Goal: Transaction & Acquisition: Purchase product/service

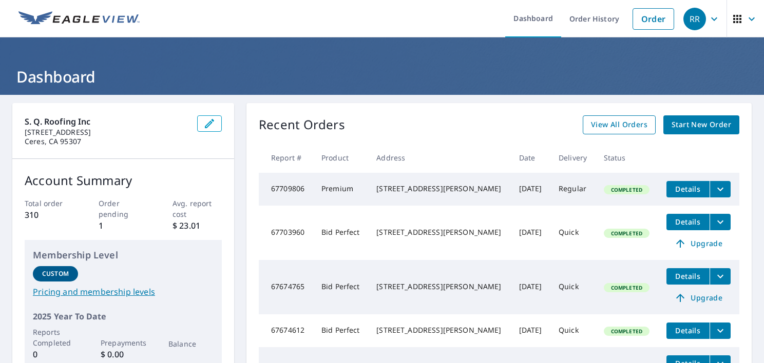
click at [612, 123] on span "View All Orders" at bounding box center [619, 125] width 56 height 13
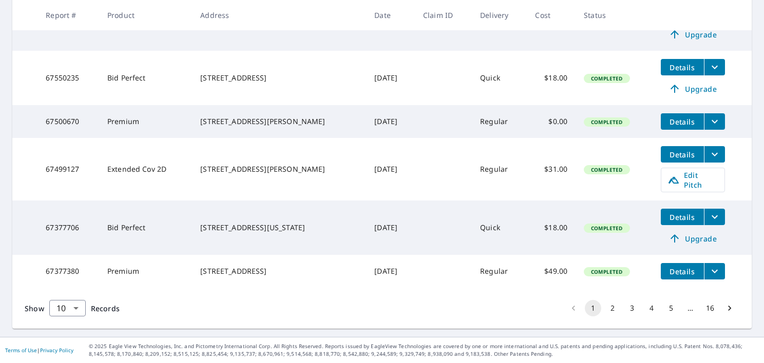
scroll to position [414, 0]
click at [604, 309] on button "2" at bounding box center [612, 308] width 16 height 16
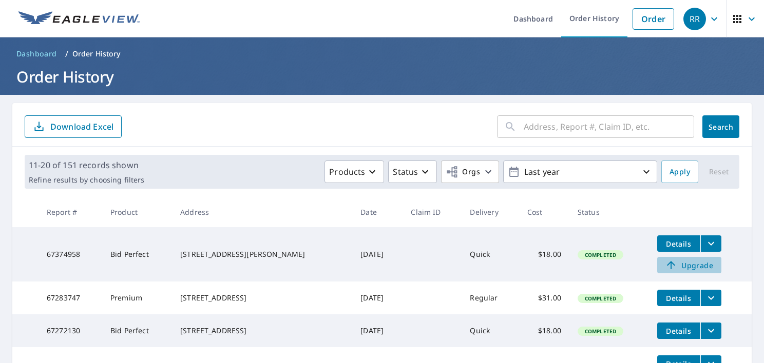
click at [682, 263] on span "Upgrade" at bounding box center [689, 265] width 52 height 12
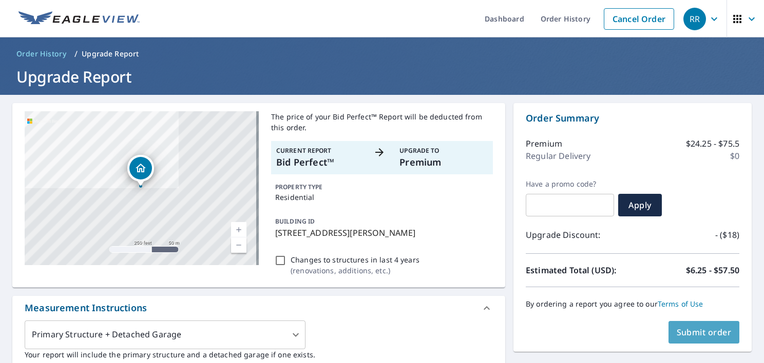
click at [697, 331] on span "Submit order" at bounding box center [703, 332] width 55 height 11
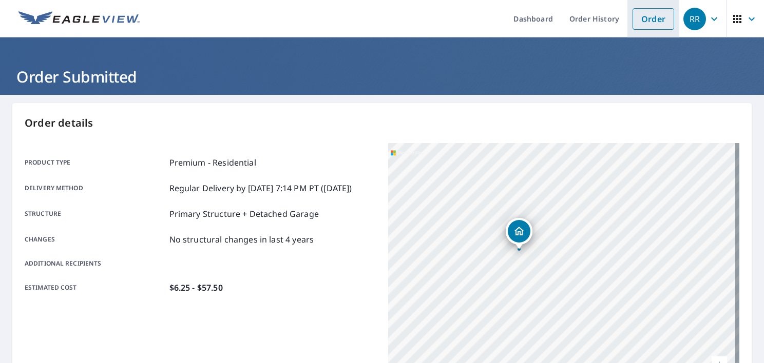
click at [647, 17] on link "Order" at bounding box center [653, 19] width 42 height 22
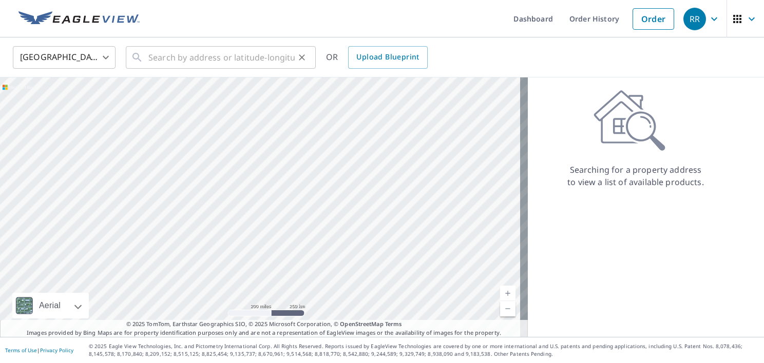
click at [142, 58] on icon at bounding box center [137, 57] width 12 height 12
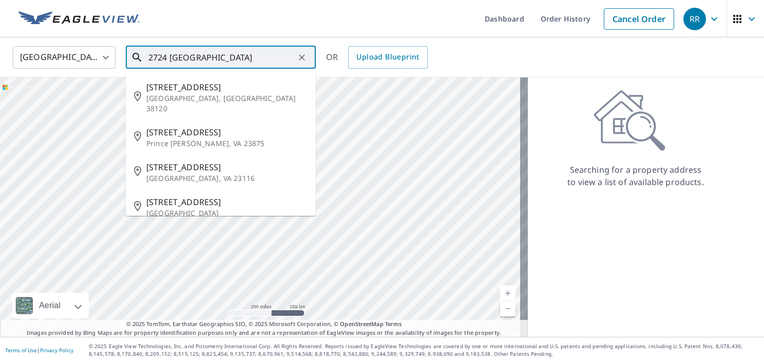
click at [180, 57] on input "2724 [GEOGRAPHIC_DATA]" at bounding box center [221, 57] width 146 height 29
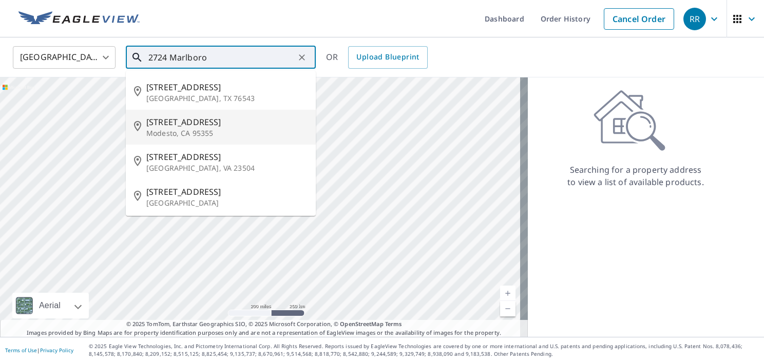
click at [181, 125] on span "[STREET_ADDRESS]" at bounding box center [226, 122] width 161 height 12
type input "[STREET_ADDRESS]"
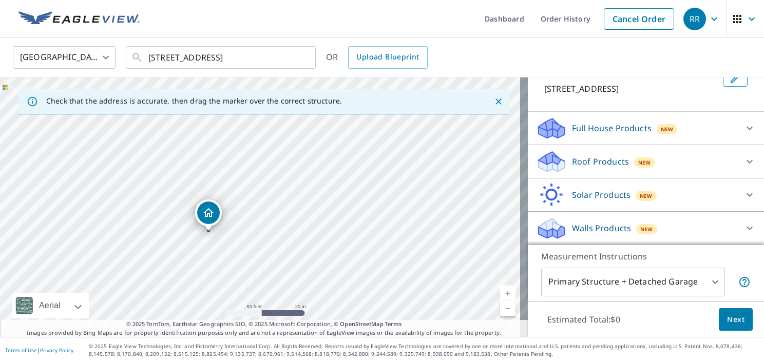
scroll to position [22, 0]
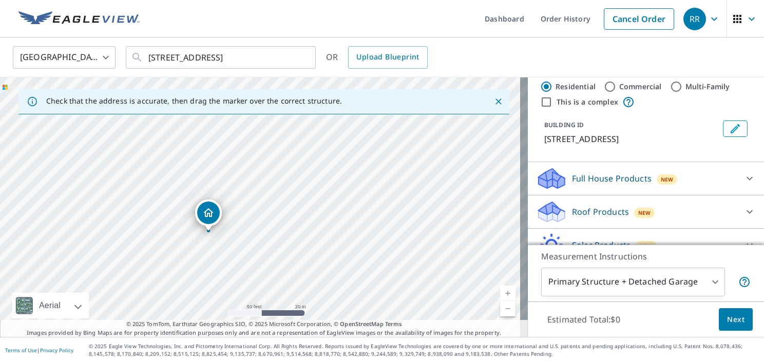
click at [544, 211] on icon at bounding box center [551, 208] width 26 height 13
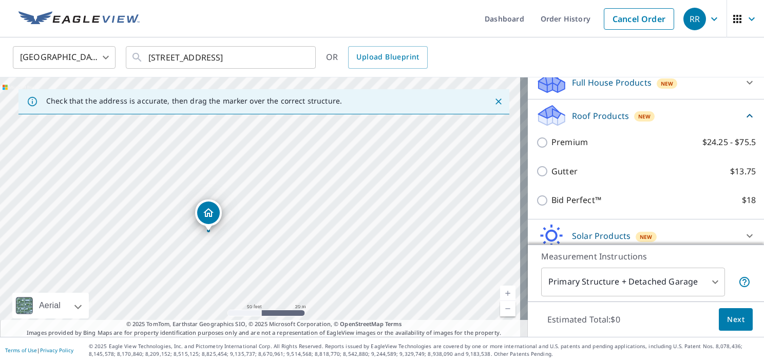
scroll to position [122, 0]
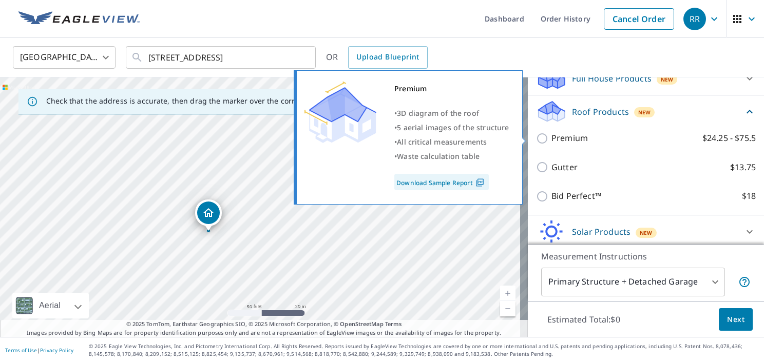
click at [536, 137] on input "Premium $24.25 - $75.5" at bounding box center [543, 138] width 15 height 12
checkbox input "true"
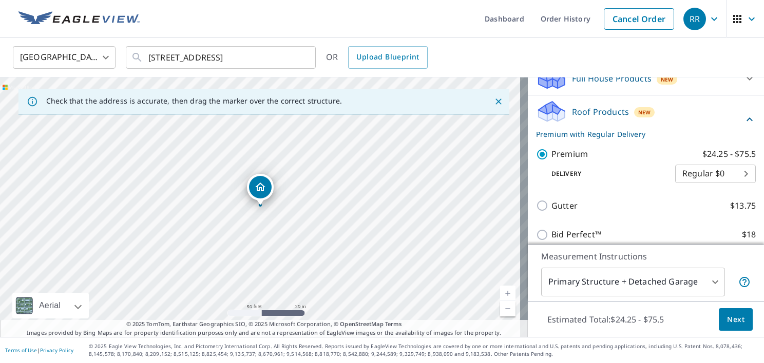
click at [729, 317] on span "Next" at bounding box center [735, 320] width 17 height 13
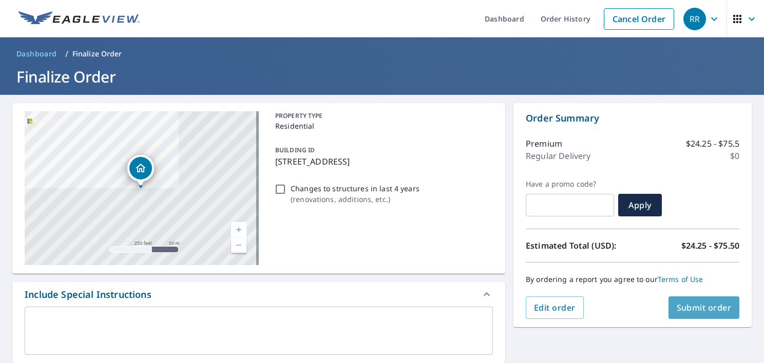
click at [686, 307] on span "Submit order" at bounding box center [703, 307] width 55 height 11
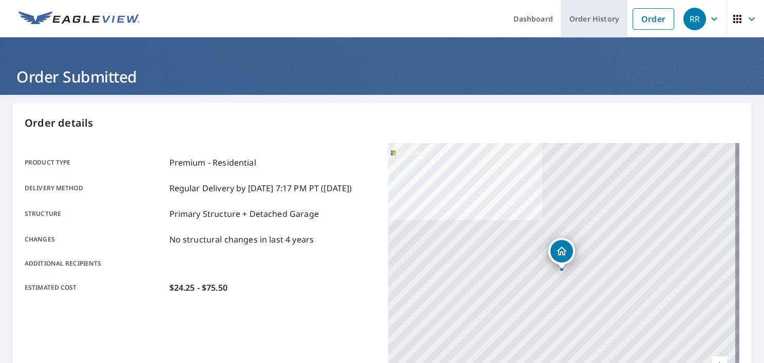
click at [587, 14] on link "Order History" at bounding box center [594, 18] width 66 height 37
